Goal: Obtain resource: Obtain resource

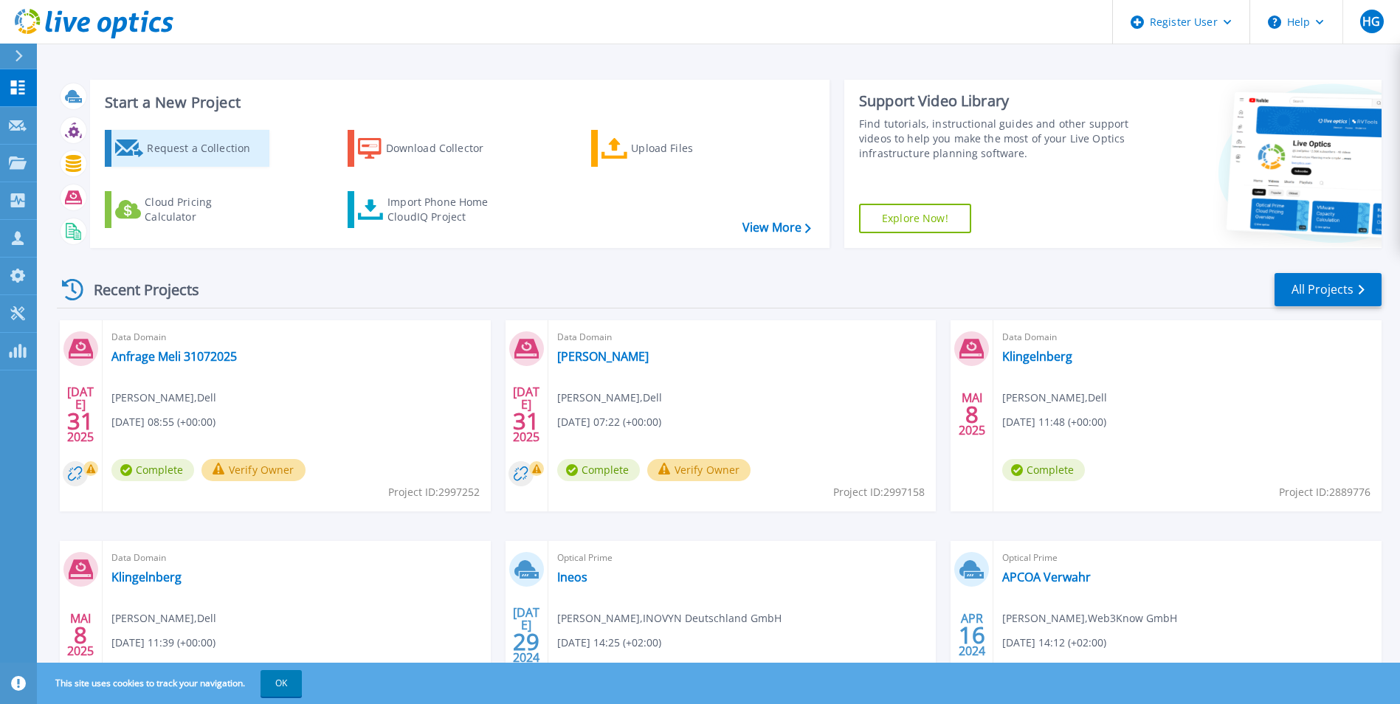
click at [182, 141] on div "Request a Collection" at bounding box center [206, 149] width 118 height 30
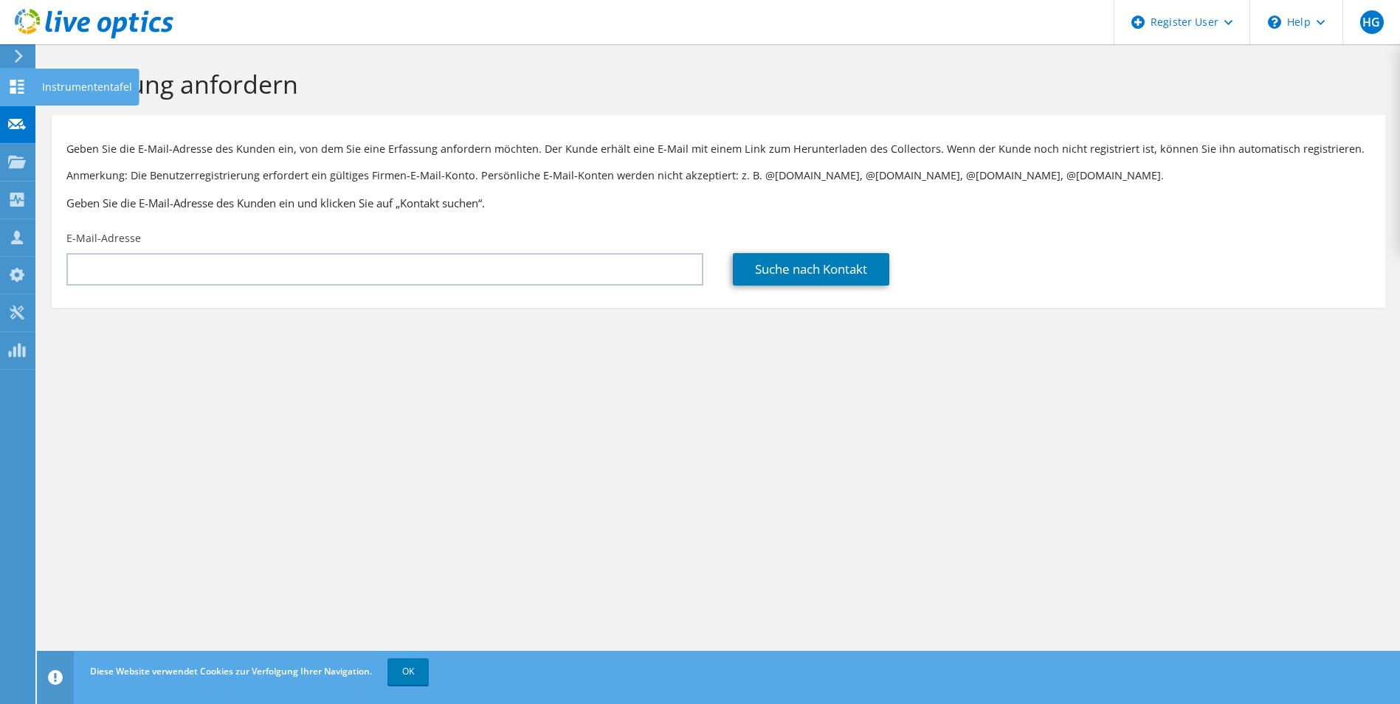
click at [21, 85] on use at bounding box center [17, 87] width 14 height 14
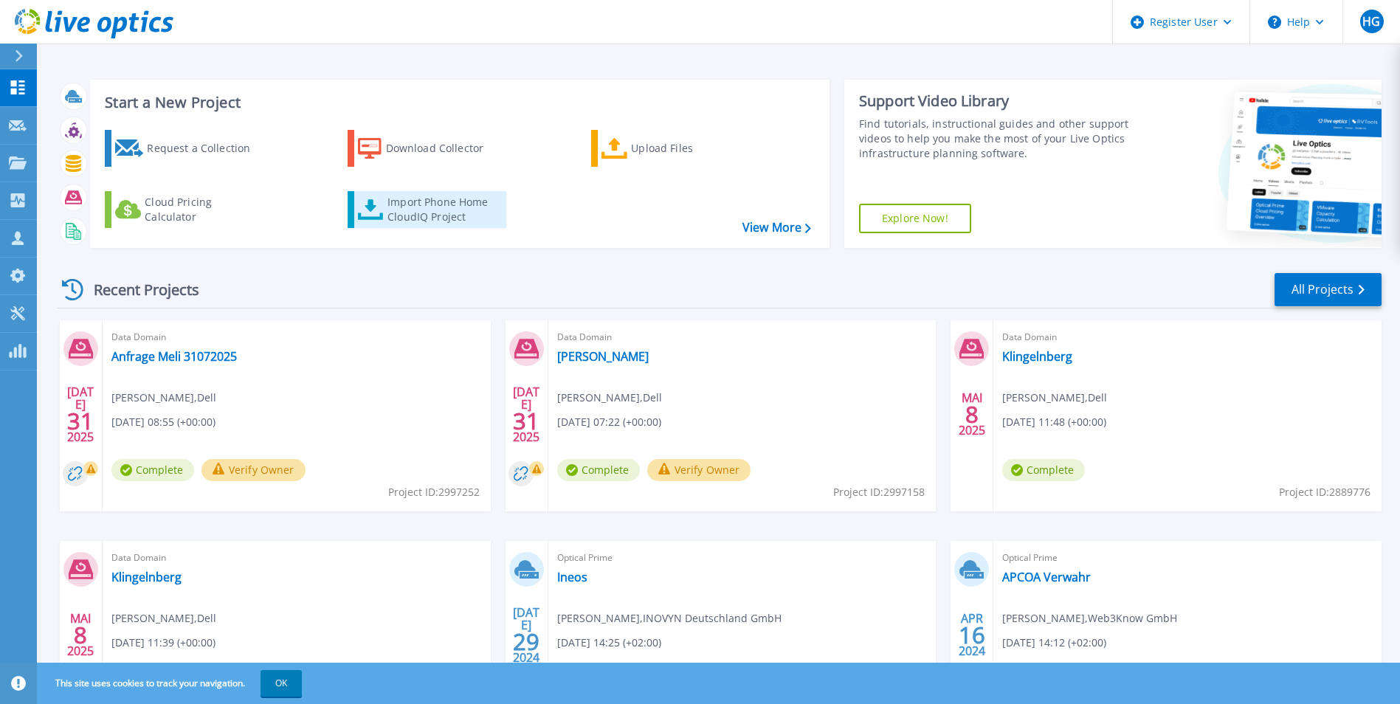
click at [418, 204] on div "Import Phone Home CloudIQ Project" at bounding box center [444, 210] width 115 height 30
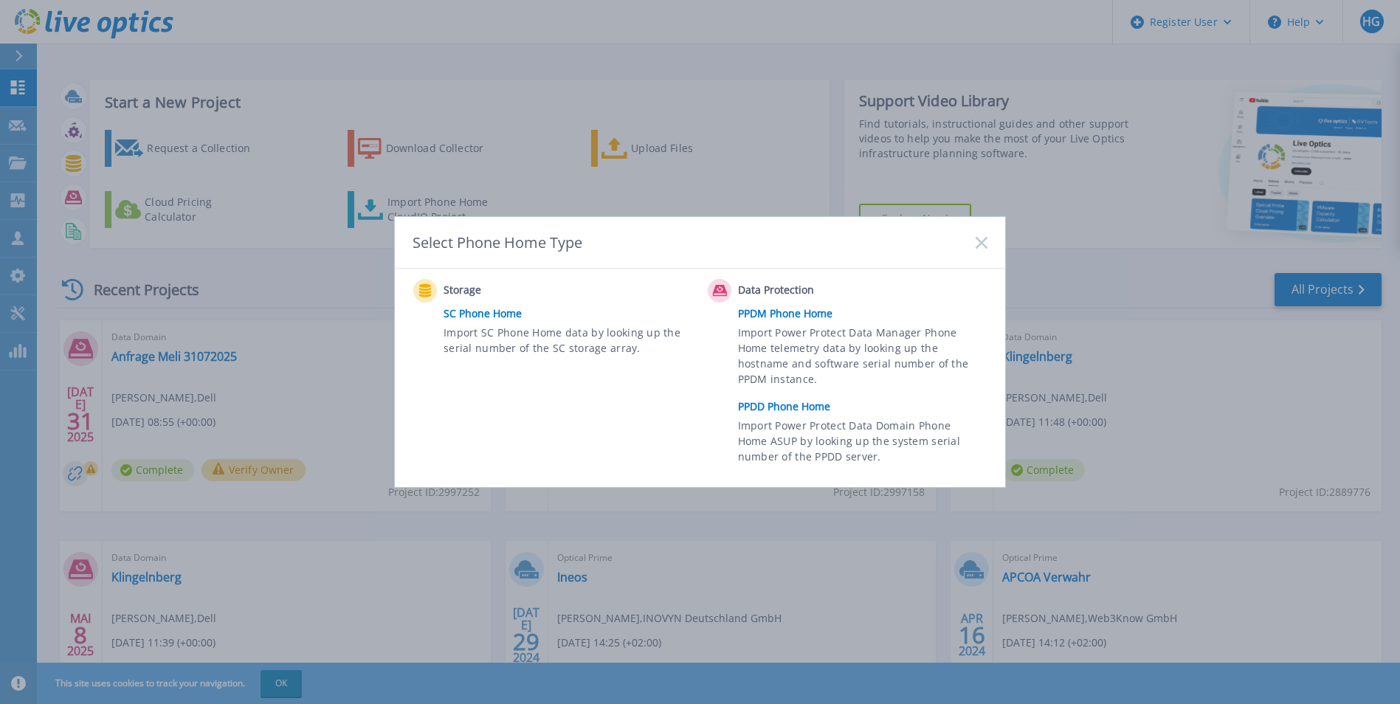
click at [791, 412] on link "PPDD Phone Home" at bounding box center [866, 407] width 257 height 22
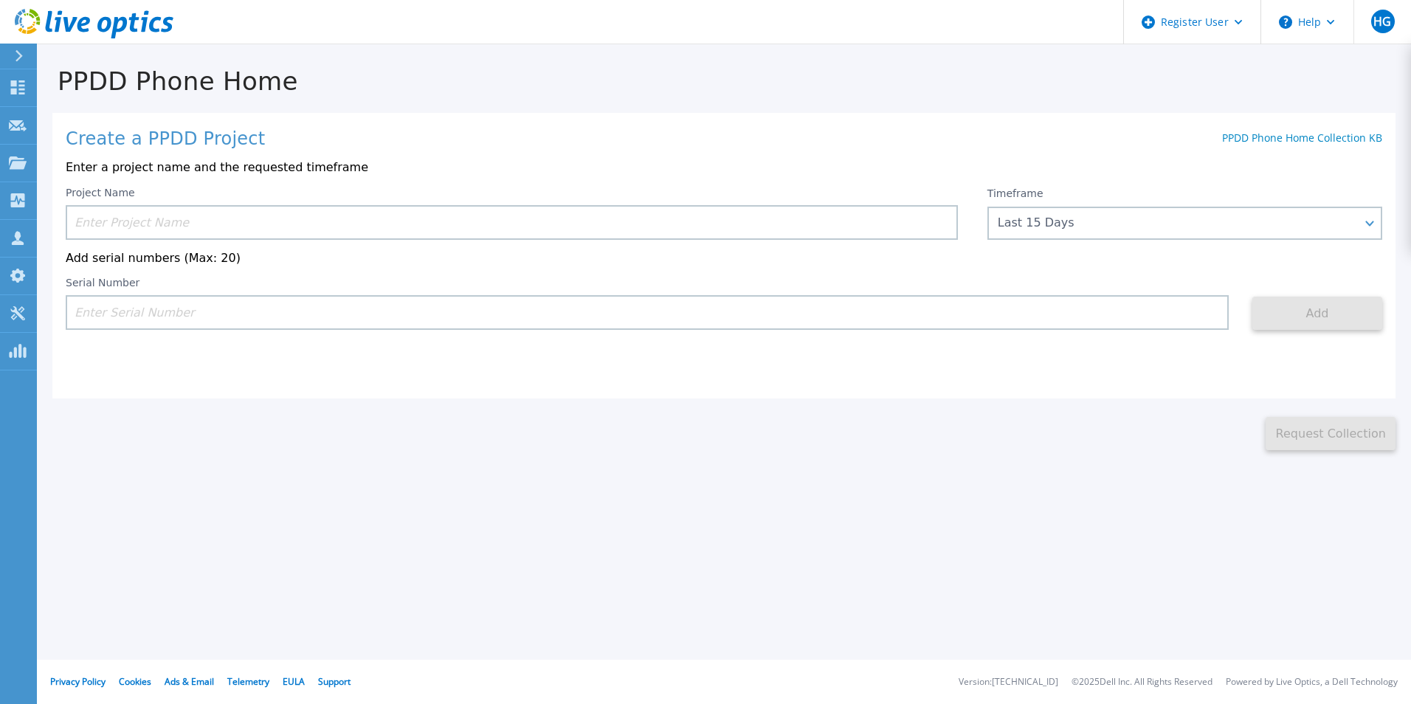
click at [387, 222] on input at bounding box center [512, 222] width 892 height 35
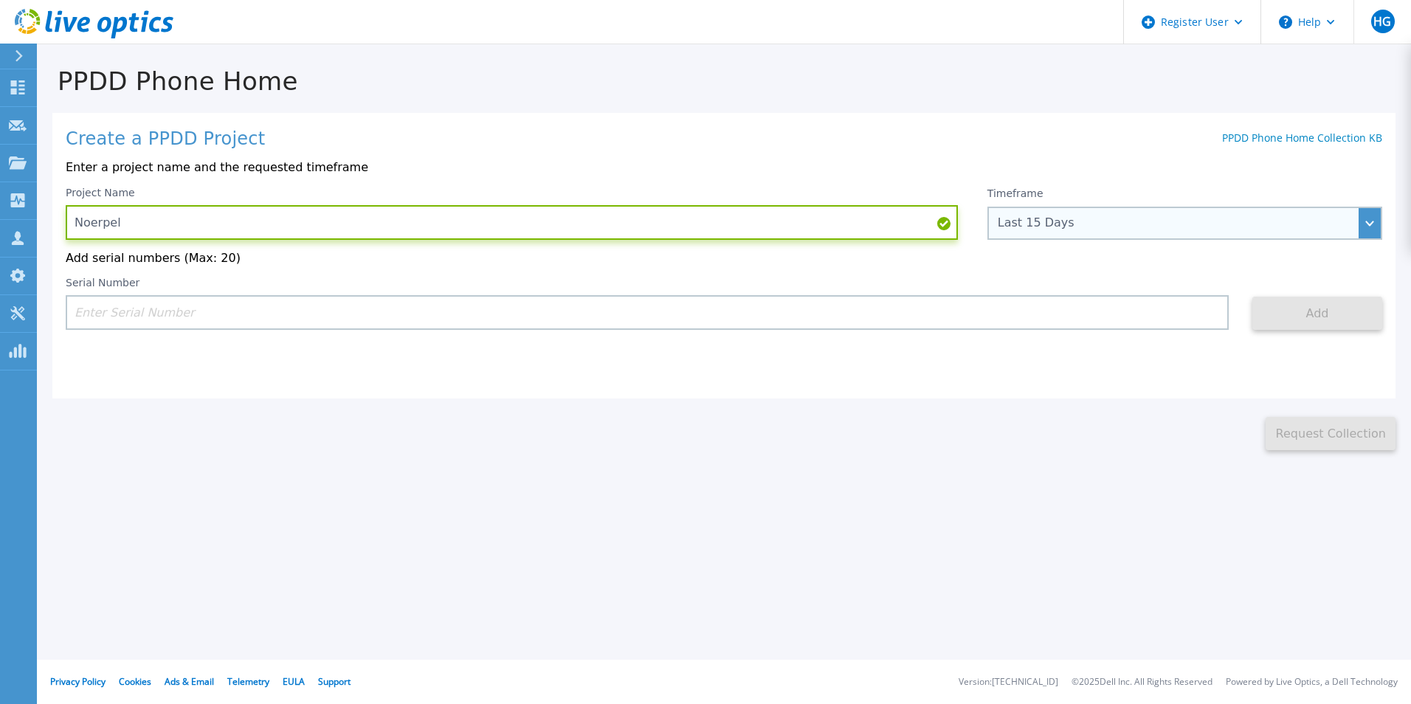
type input "Noerpel"
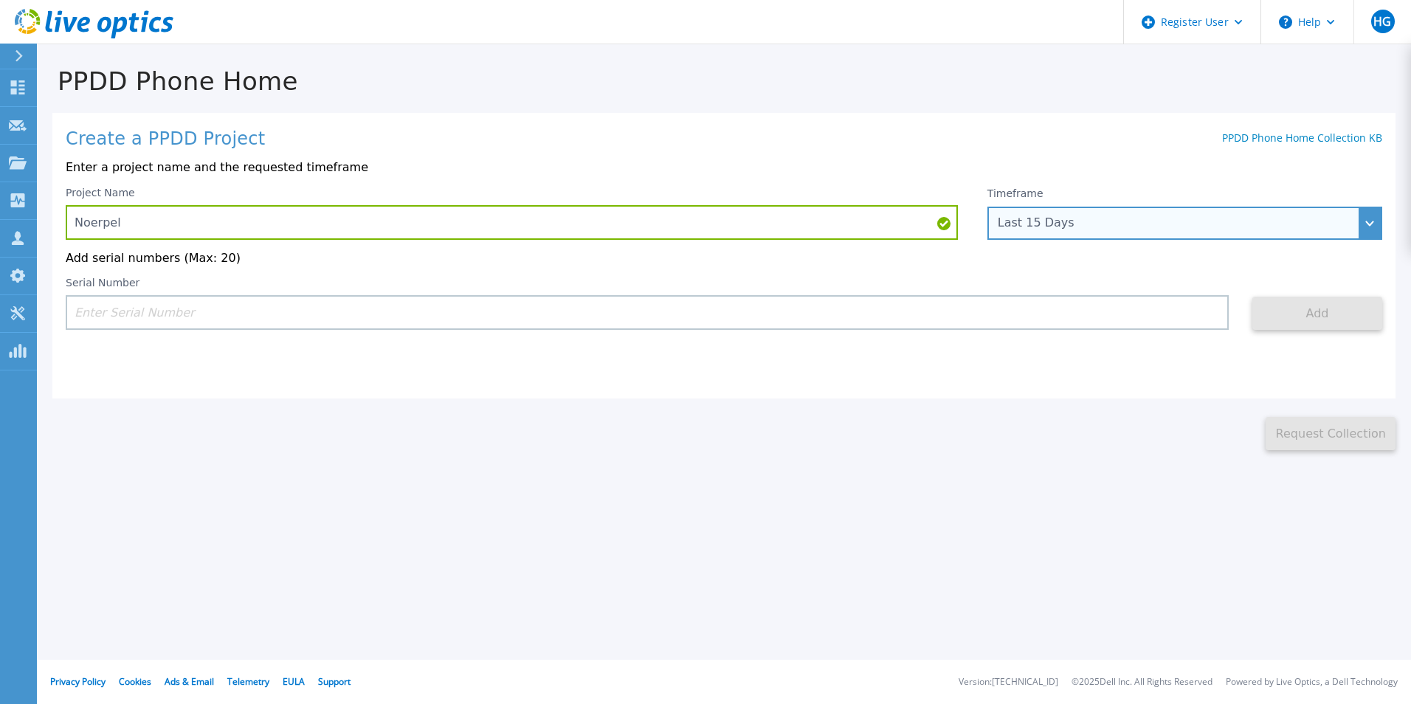
click at [1128, 229] on div "Last 15 Days" at bounding box center [1177, 222] width 358 height 13
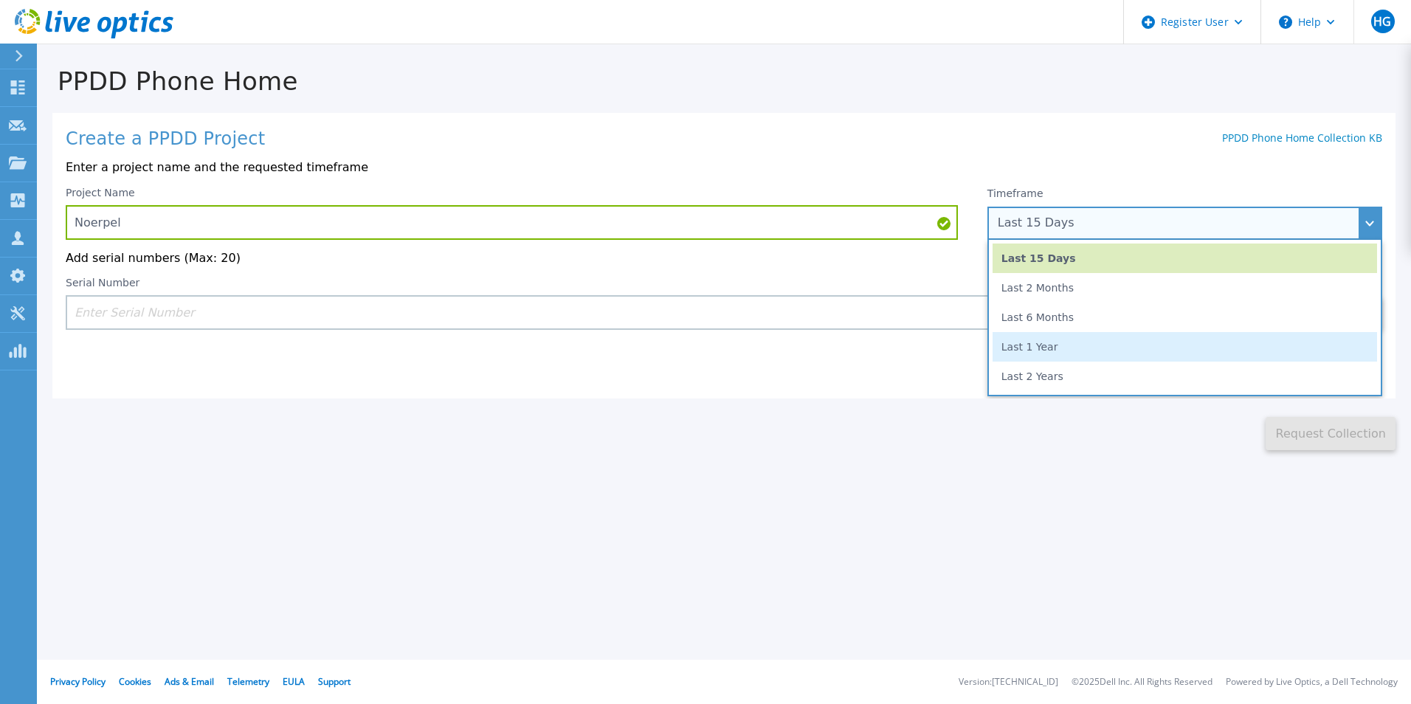
click at [1046, 356] on li "Last 1 Year" at bounding box center [1184, 347] width 384 height 30
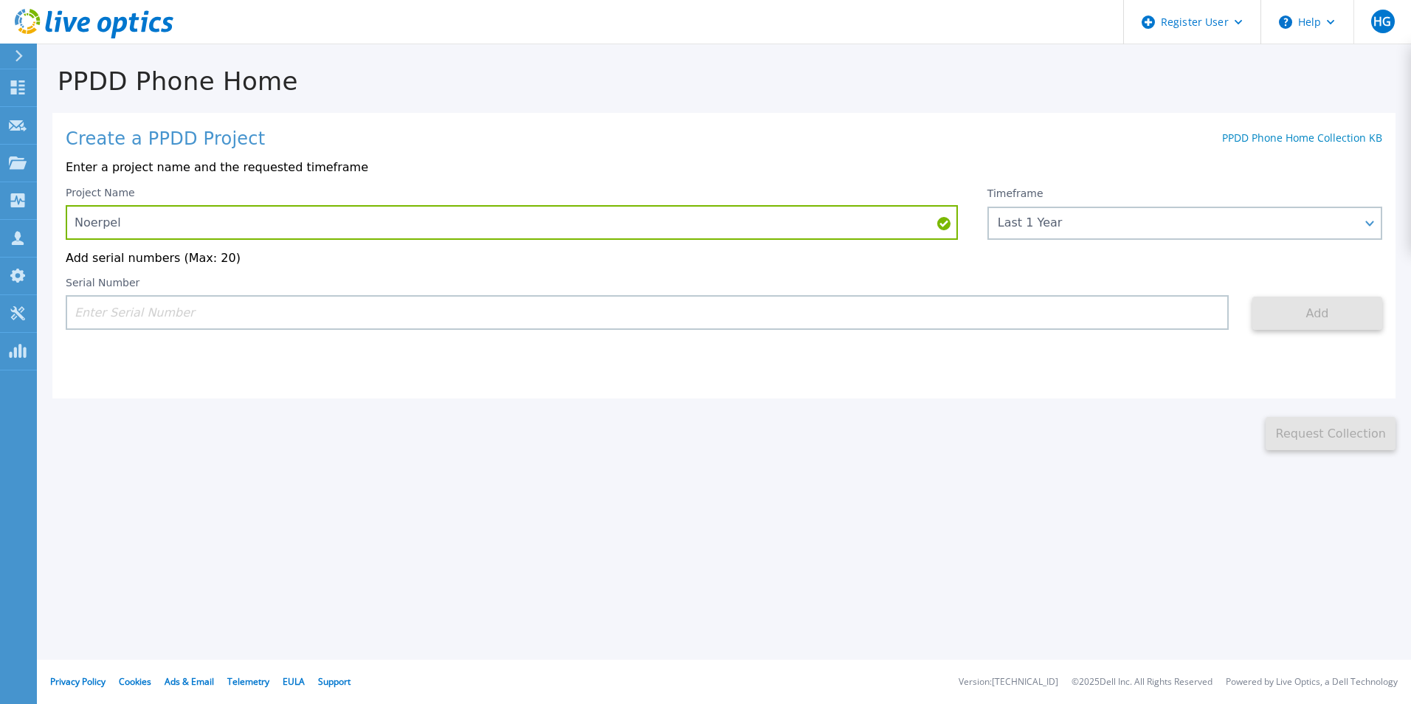
click at [839, 312] on input at bounding box center [647, 312] width 1163 height 35
paste input "CKM01212005402"
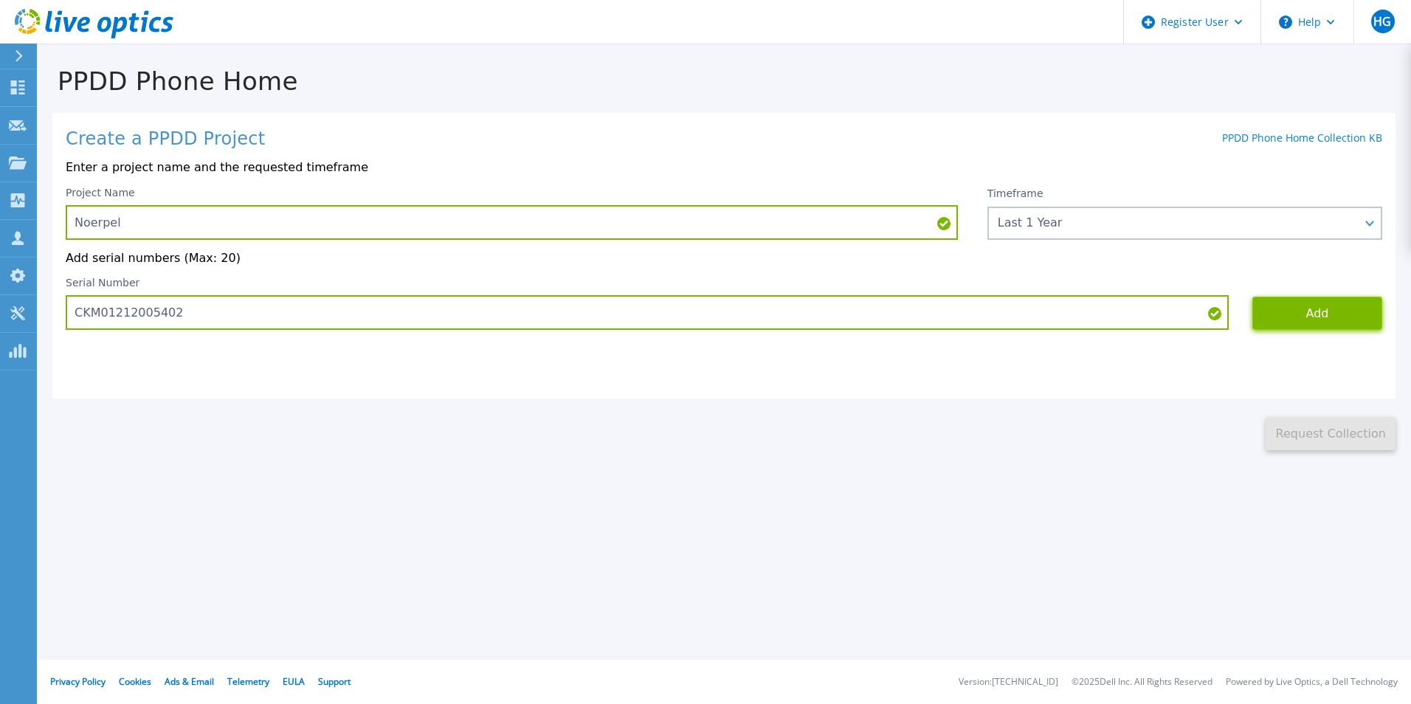
click at [1330, 317] on button "Add" at bounding box center [1317, 313] width 130 height 33
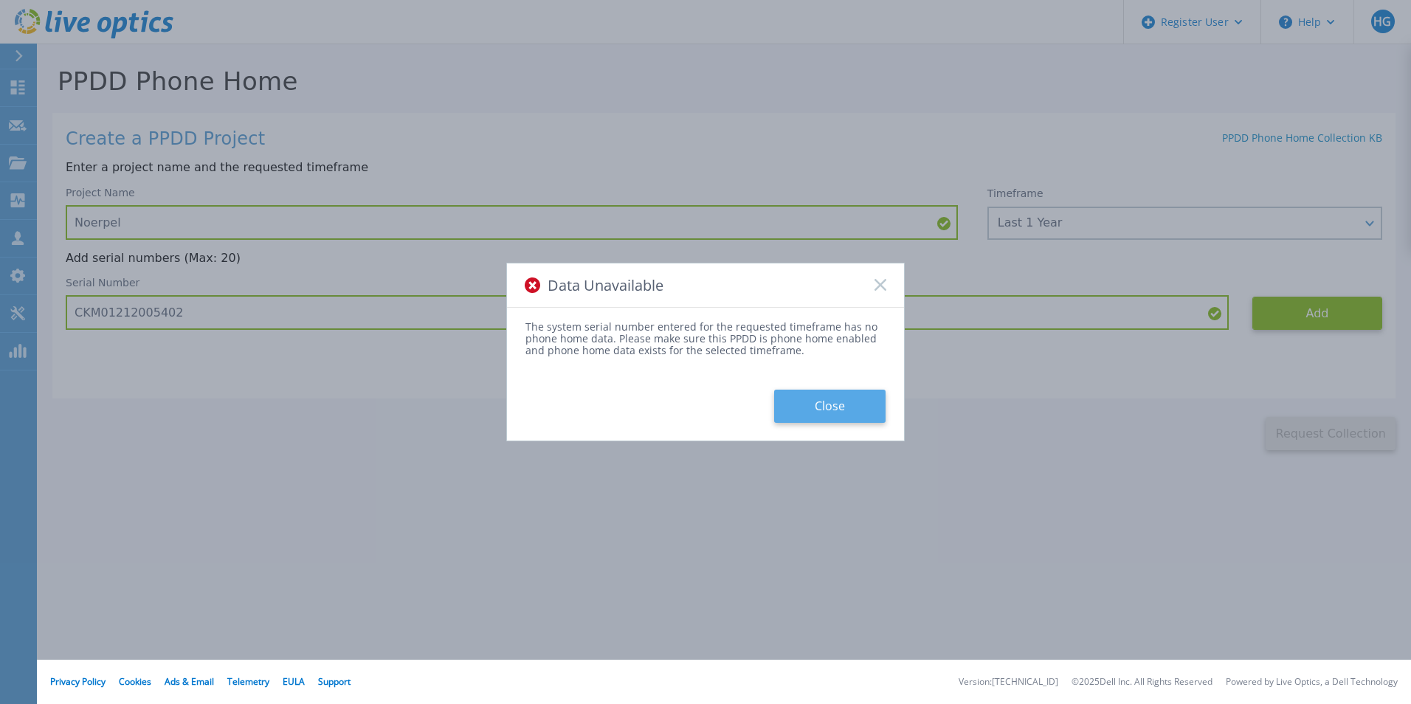
click at [836, 407] on button "Close" at bounding box center [829, 406] width 111 height 33
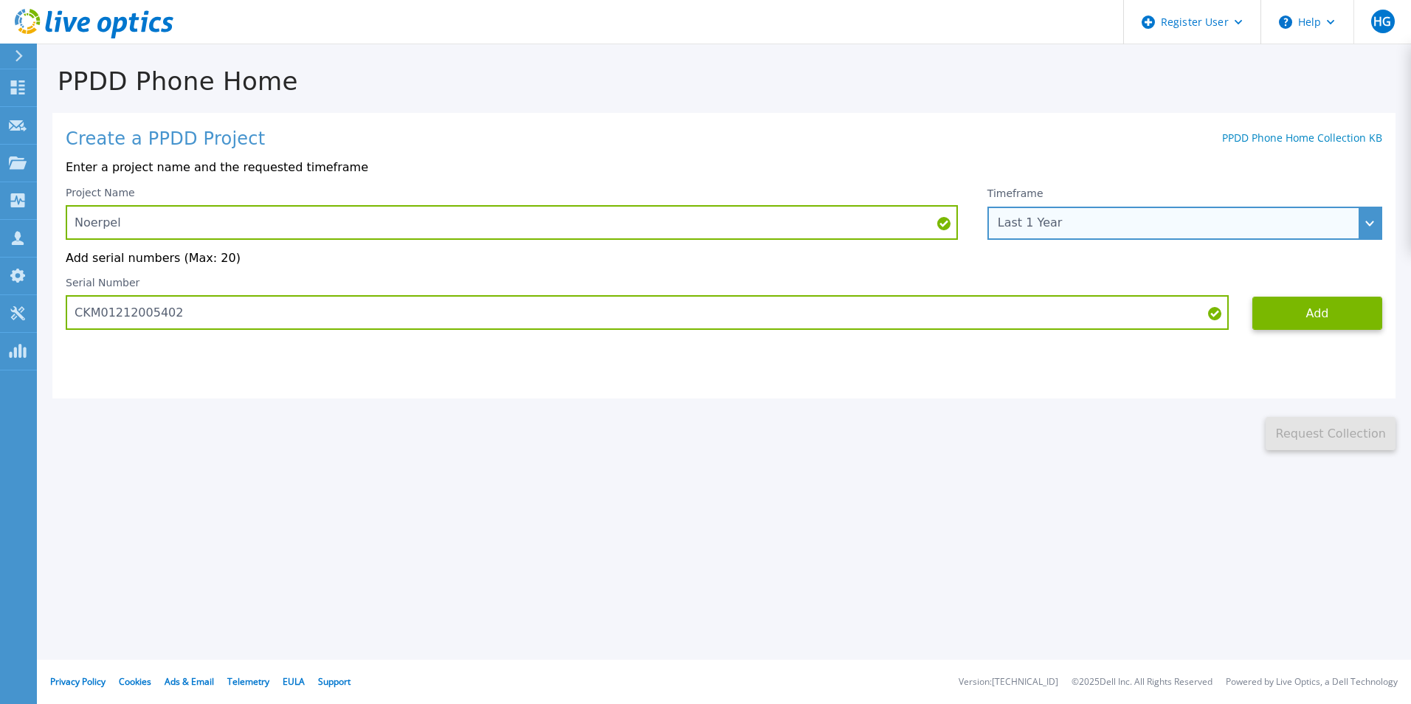
click at [1153, 225] on div "Last 1 Year" at bounding box center [1177, 222] width 358 height 13
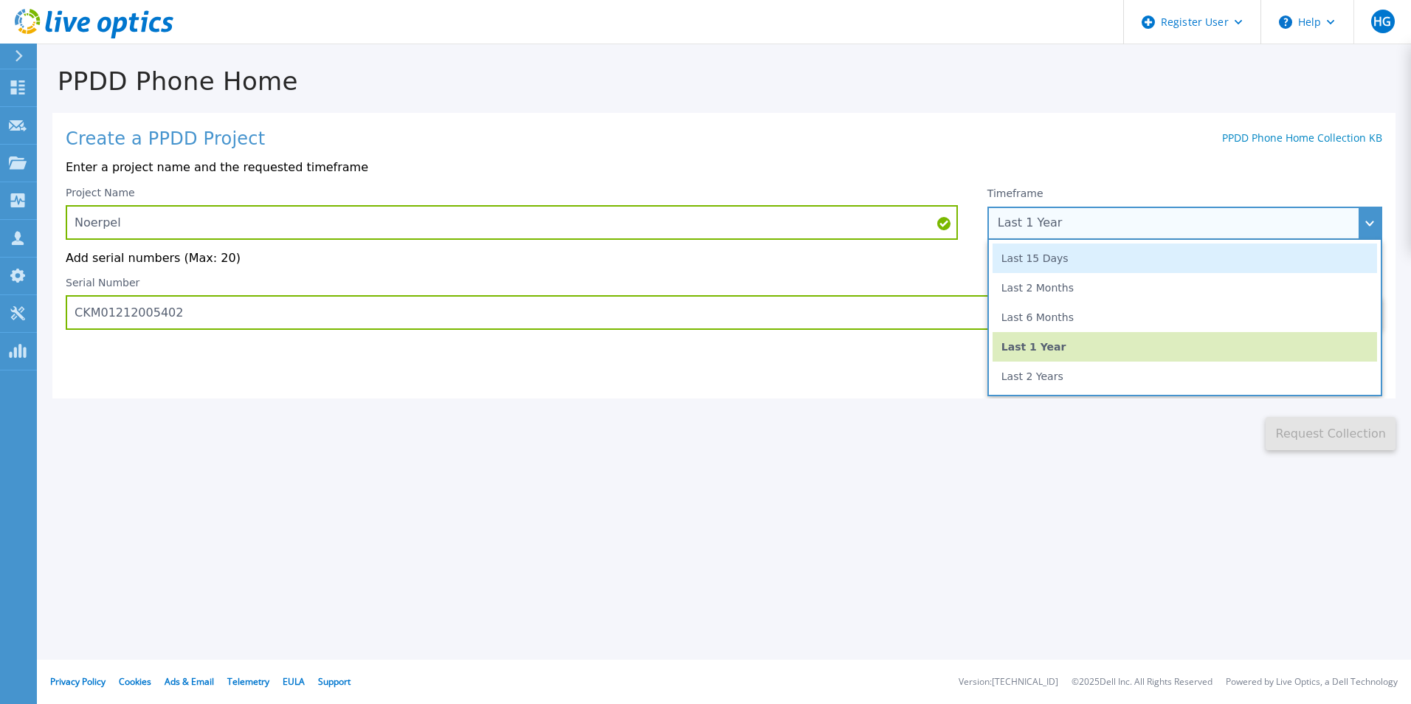
click at [1077, 260] on li "Last 15 Days" at bounding box center [1184, 259] width 384 height 30
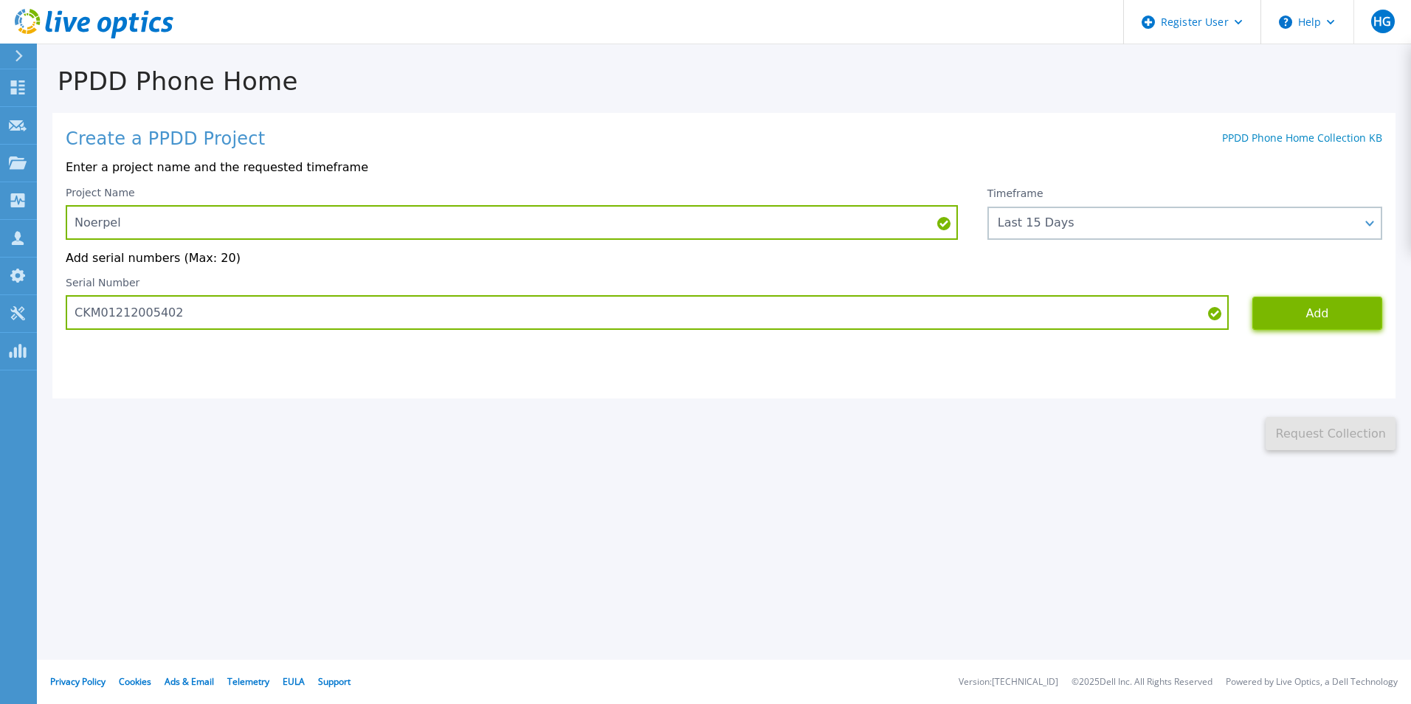
click at [1302, 317] on button "Add" at bounding box center [1317, 313] width 130 height 33
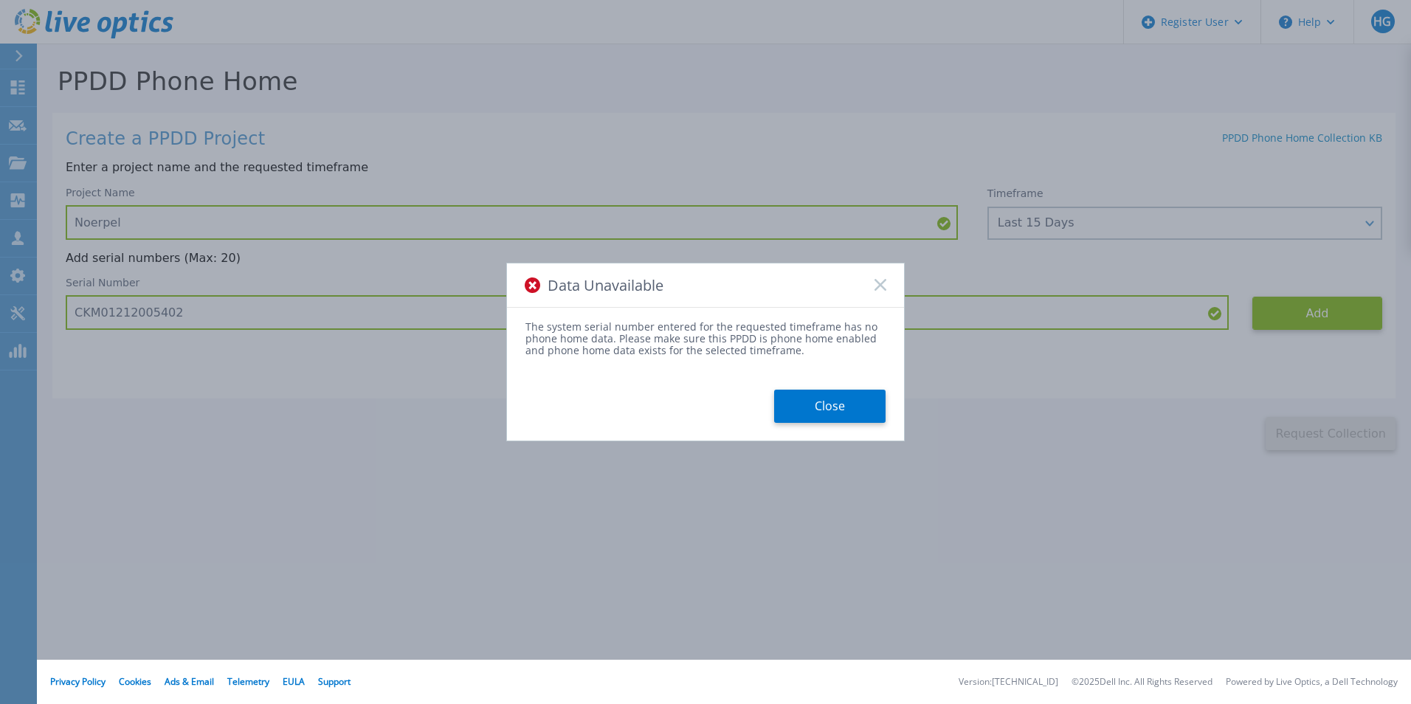
click at [829, 400] on button "Close" at bounding box center [829, 406] width 111 height 33
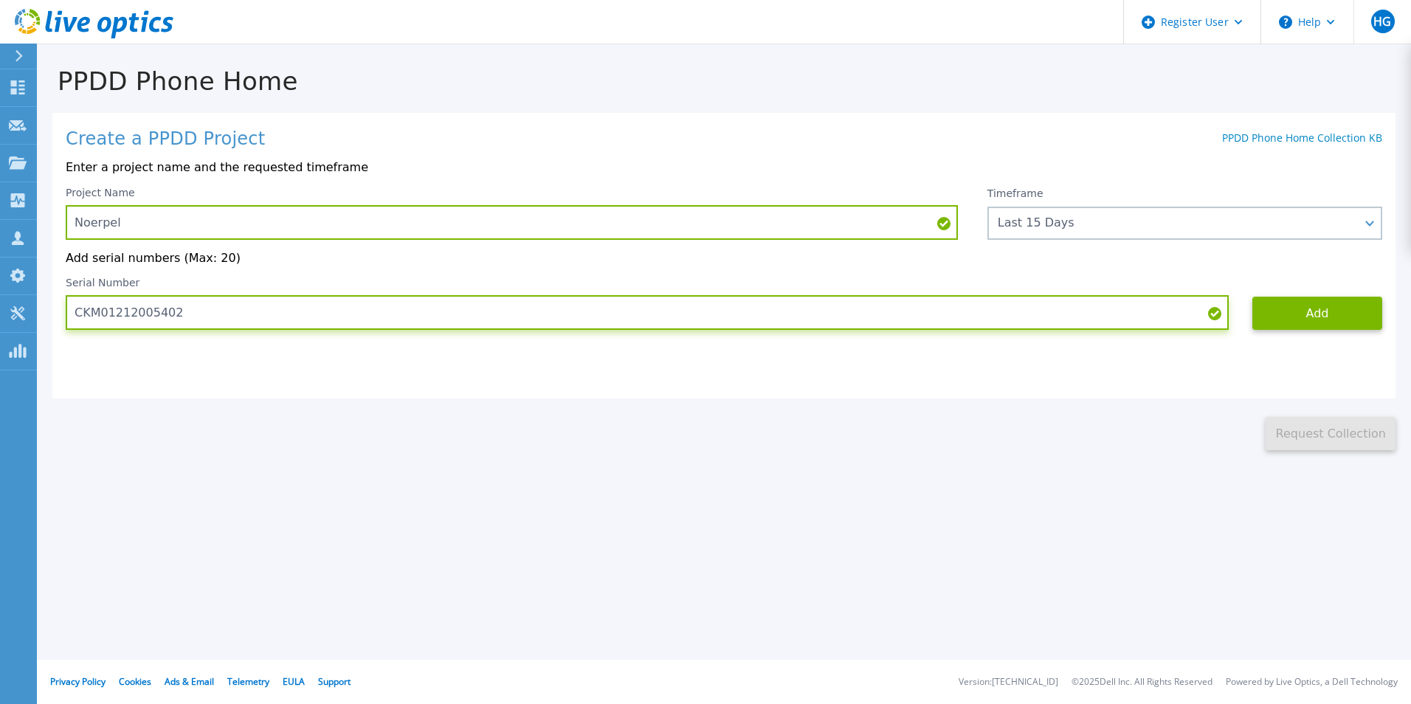
click at [536, 316] on input "CKM01212005402" at bounding box center [647, 312] width 1163 height 35
paste input "0190502337"
type input "CKM00190502337"
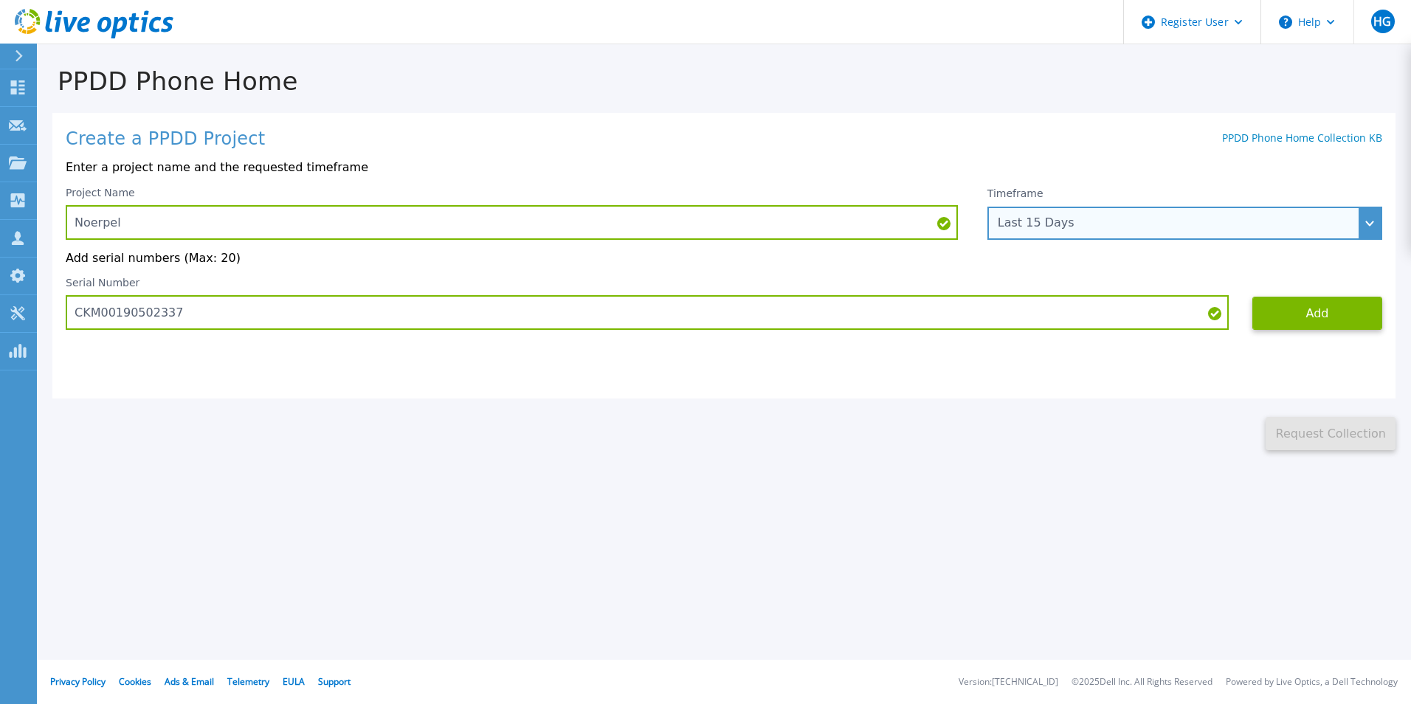
click at [1189, 224] on div "Last 15 Days" at bounding box center [1177, 222] width 358 height 13
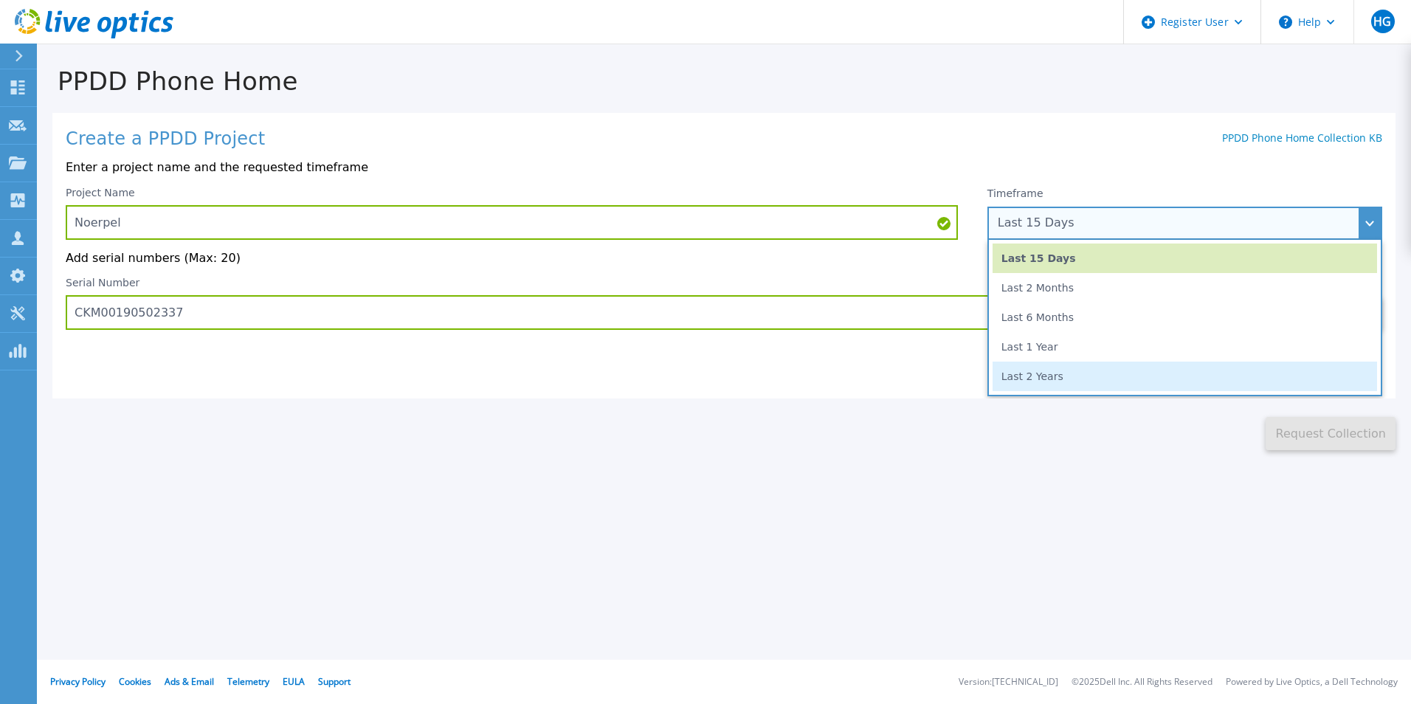
click at [1064, 378] on li "Last 2 Years" at bounding box center [1184, 377] width 384 height 30
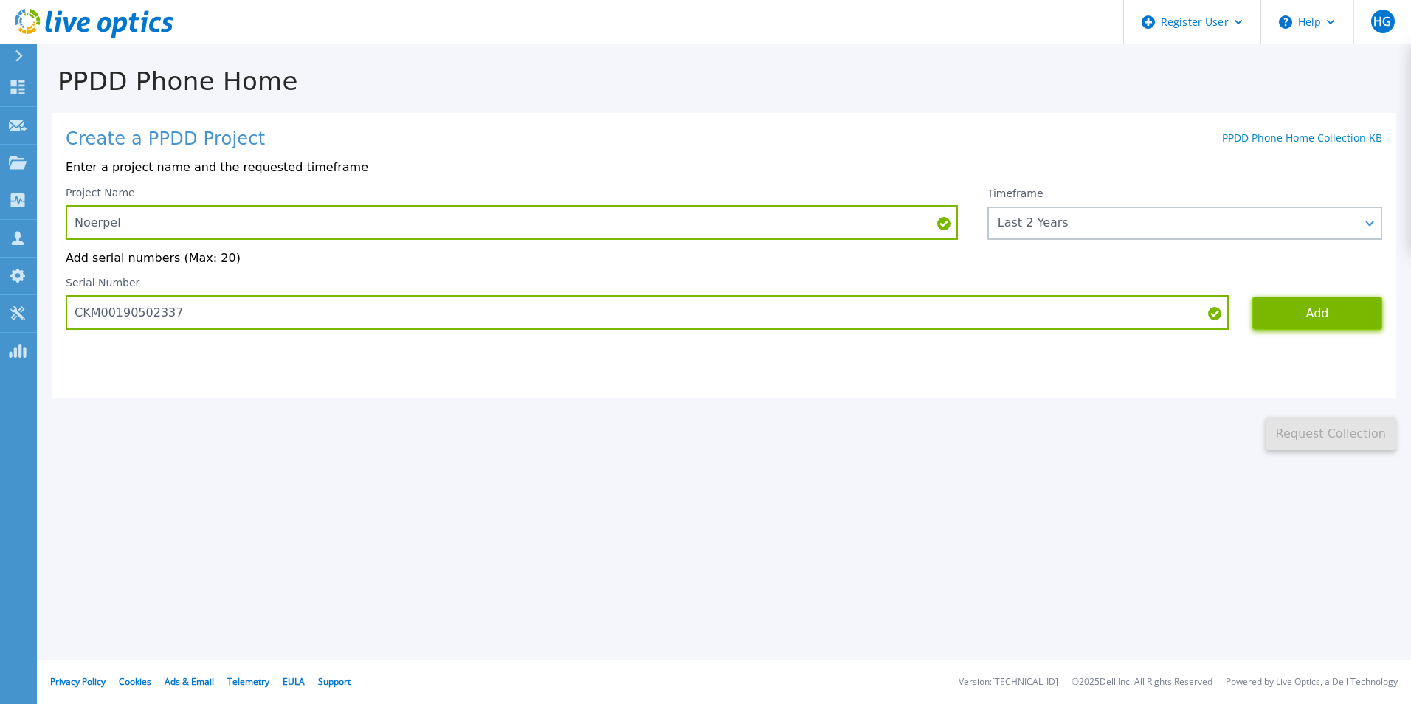
click at [1307, 314] on button "Add" at bounding box center [1317, 313] width 130 height 33
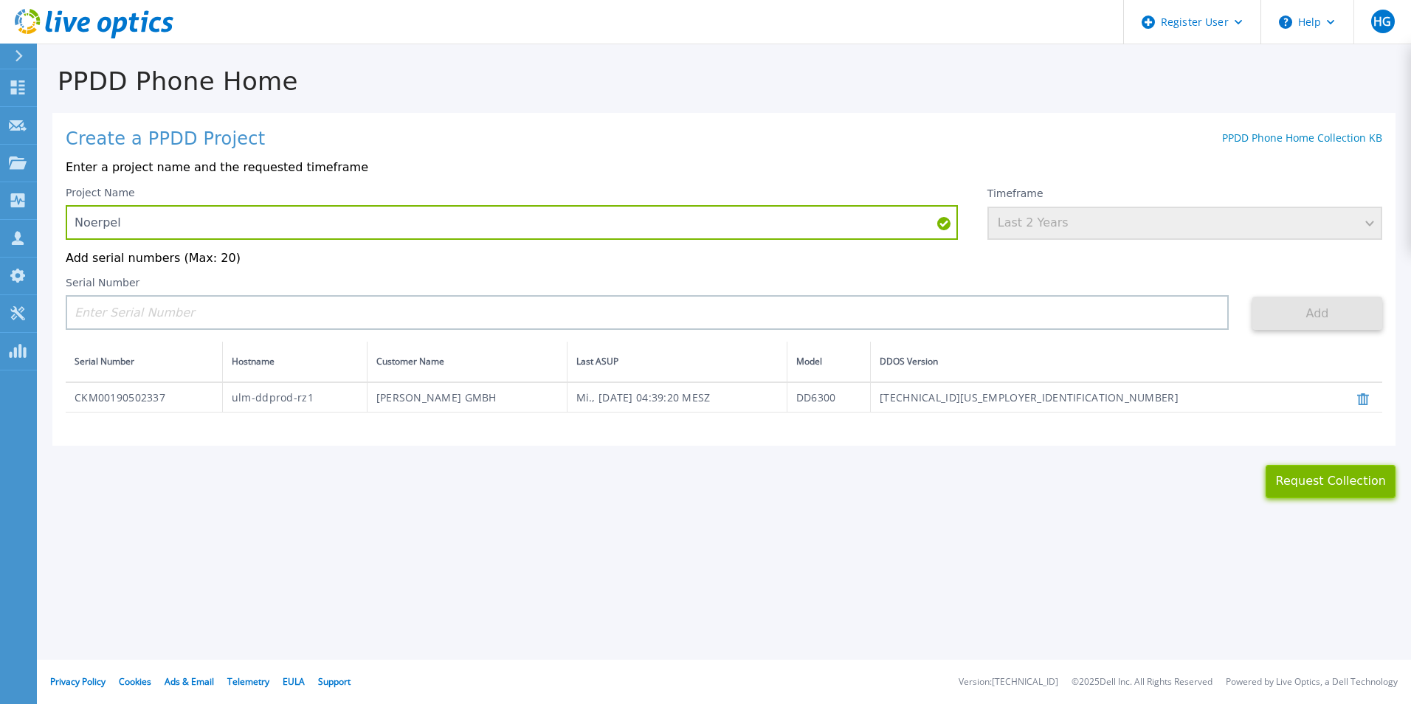
click at [1333, 488] on button "Request Collection" at bounding box center [1331, 481] width 130 height 33
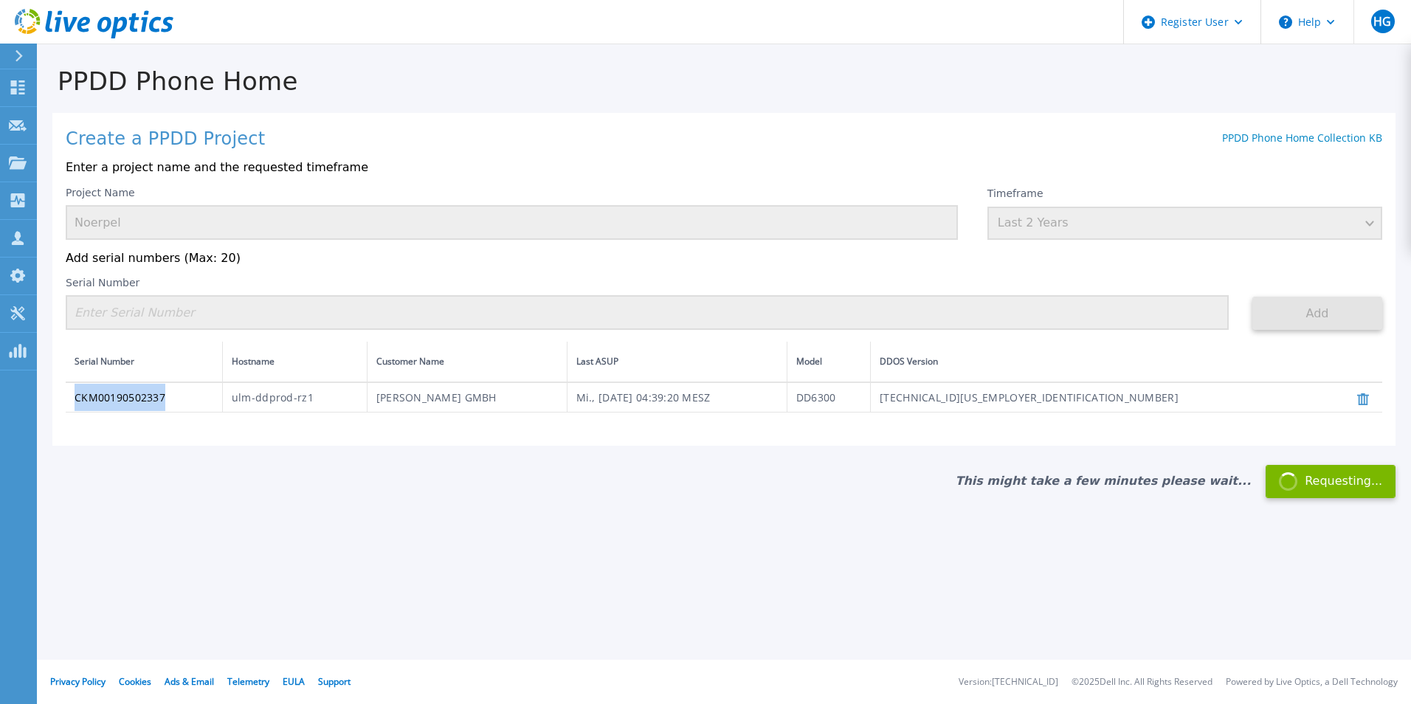
drag, startPoint x: 165, startPoint y: 402, endPoint x: 71, endPoint y: 401, distance: 94.5
click at [71, 401] on td "CKM00190502337" at bounding box center [144, 397] width 156 height 30
copy td "CKM00190502337"
